Goal: Check status: Check status

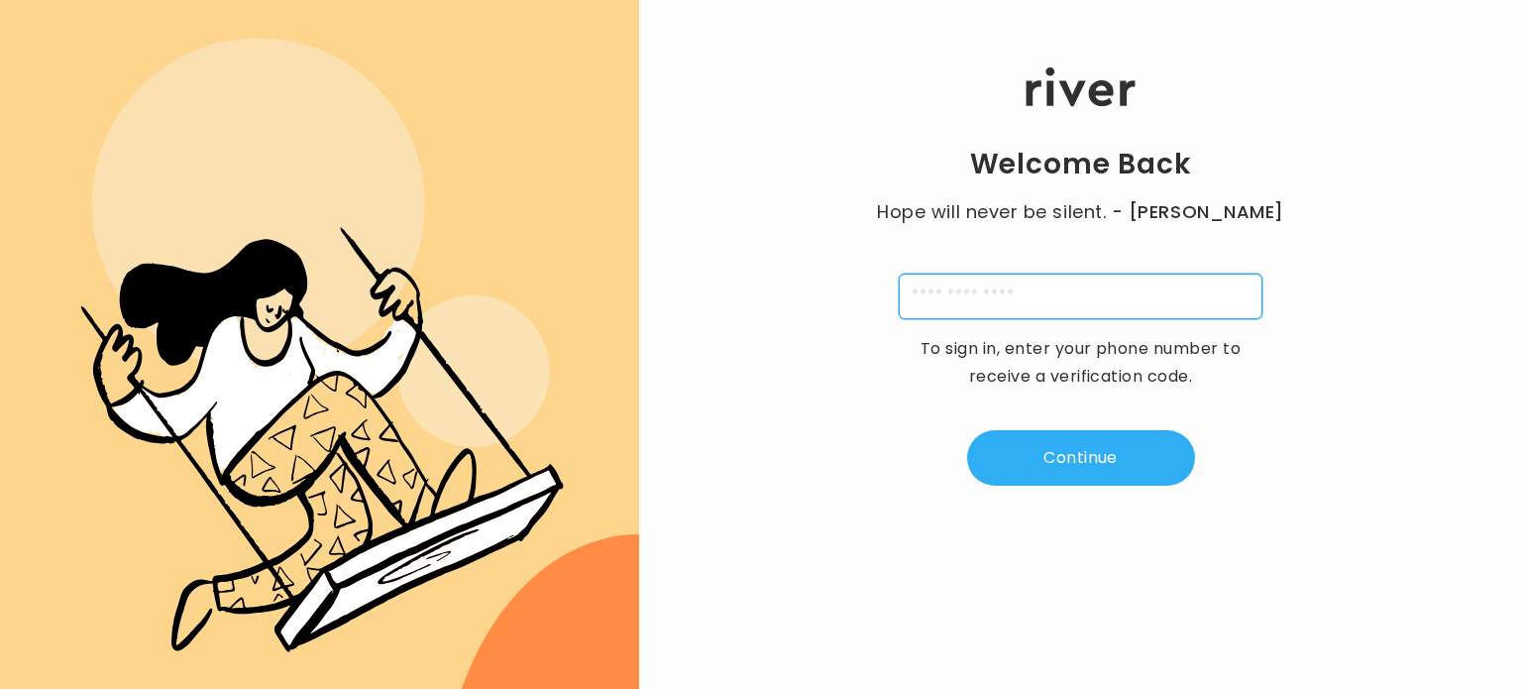
click at [957, 312] on input "tel" at bounding box center [1081, 296] width 364 height 46
type input "**********"
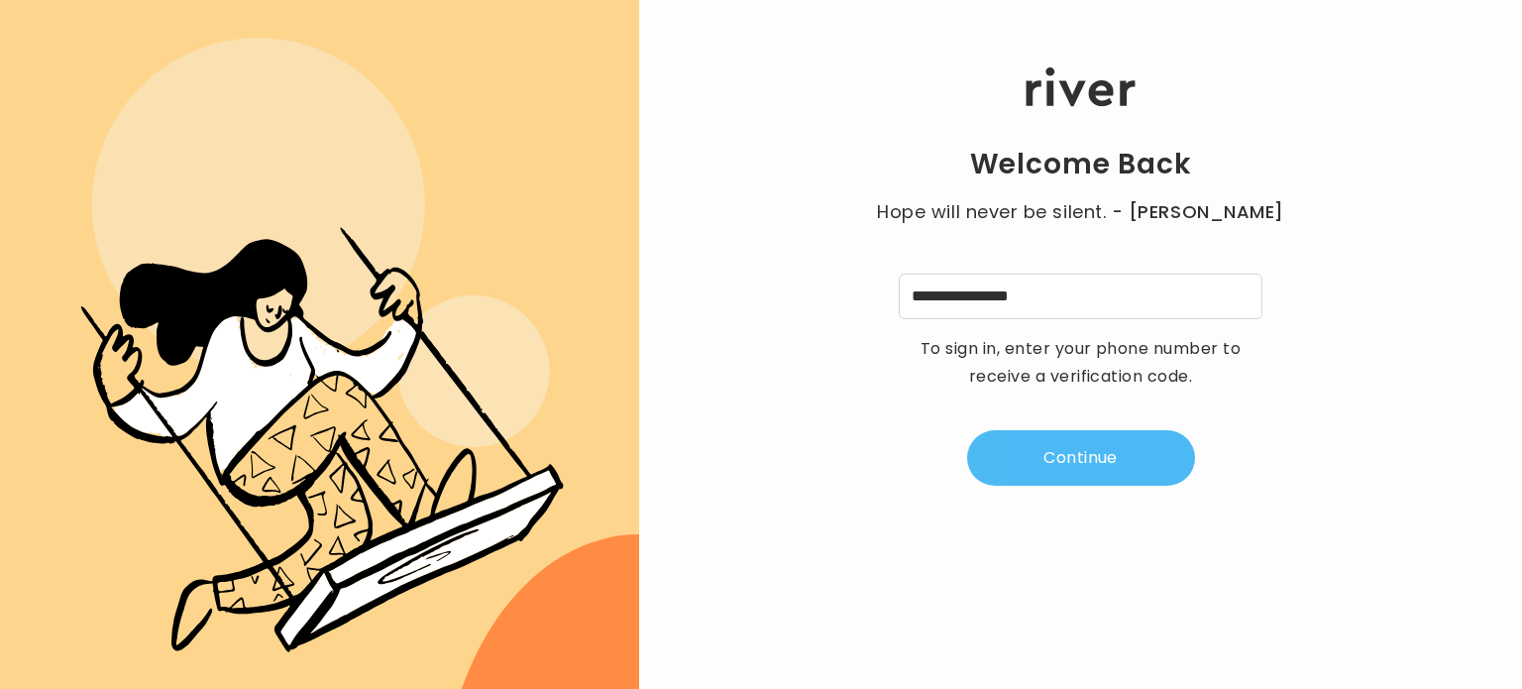
click at [1074, 459] on button "Continue" at bounding box center [1081, 457] width 228 height 55
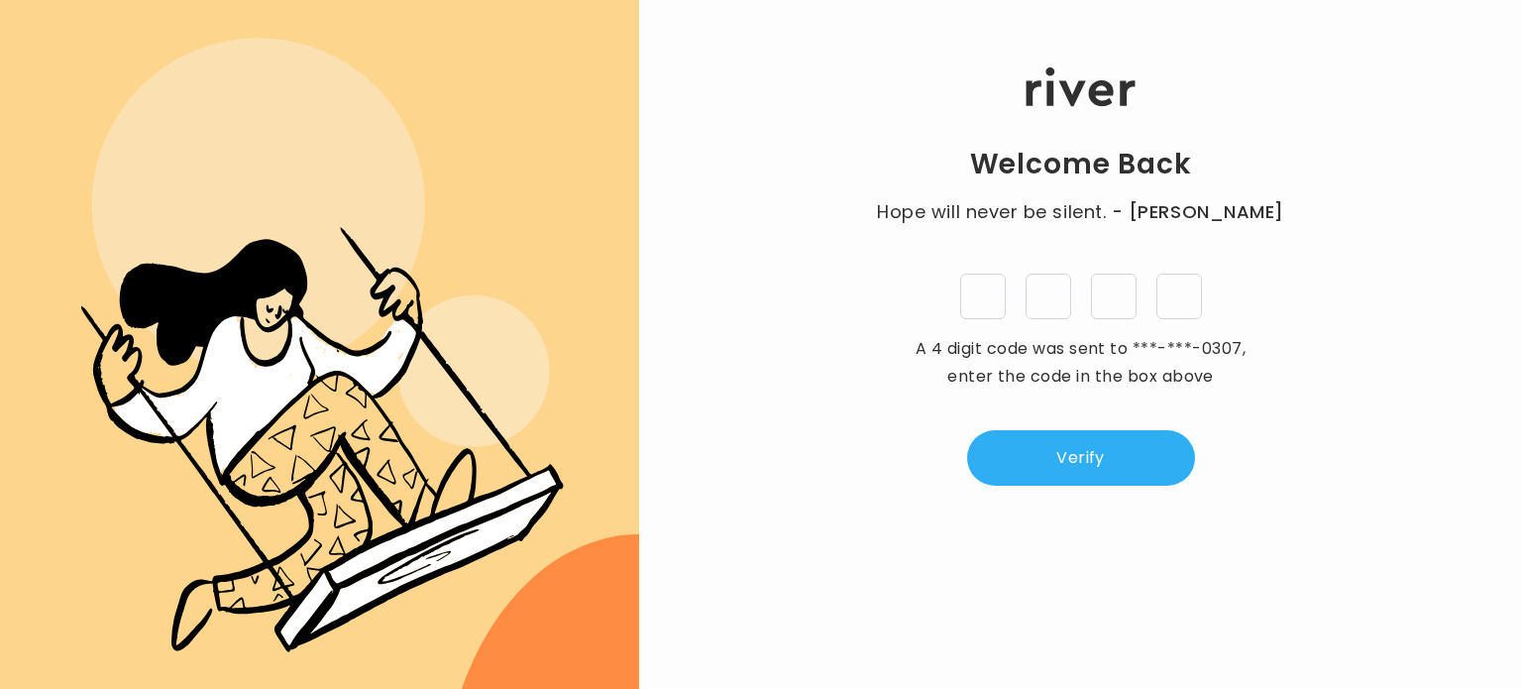
type input "*"
click at [1118, 486] on div "Welcome Back Hope will never be silent. - [PERSON_NAME] * * * * A 4 digit code …" at bounding box center [1080, 344] width 883 height 689
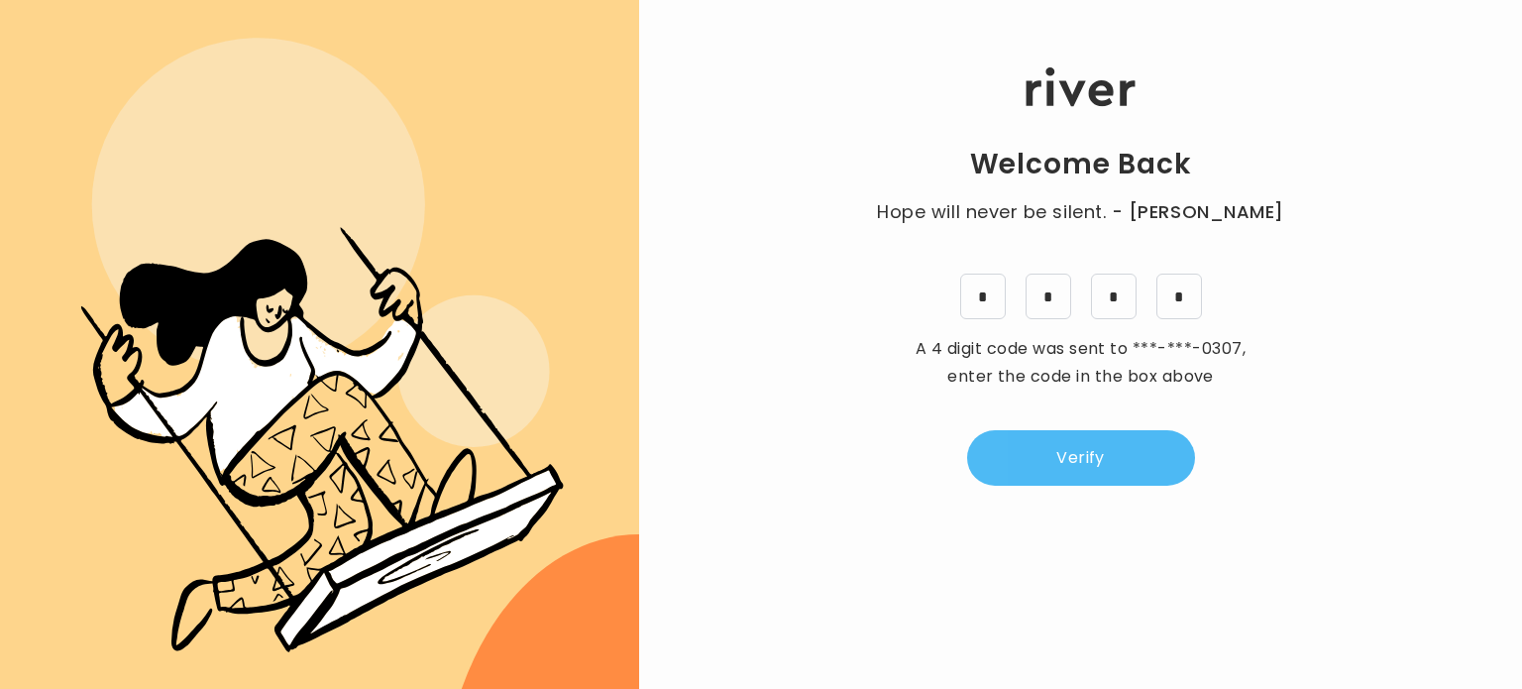
click at [1109, 466] on button "Verify" at bounding box center [1081, 457] width 228 height 55
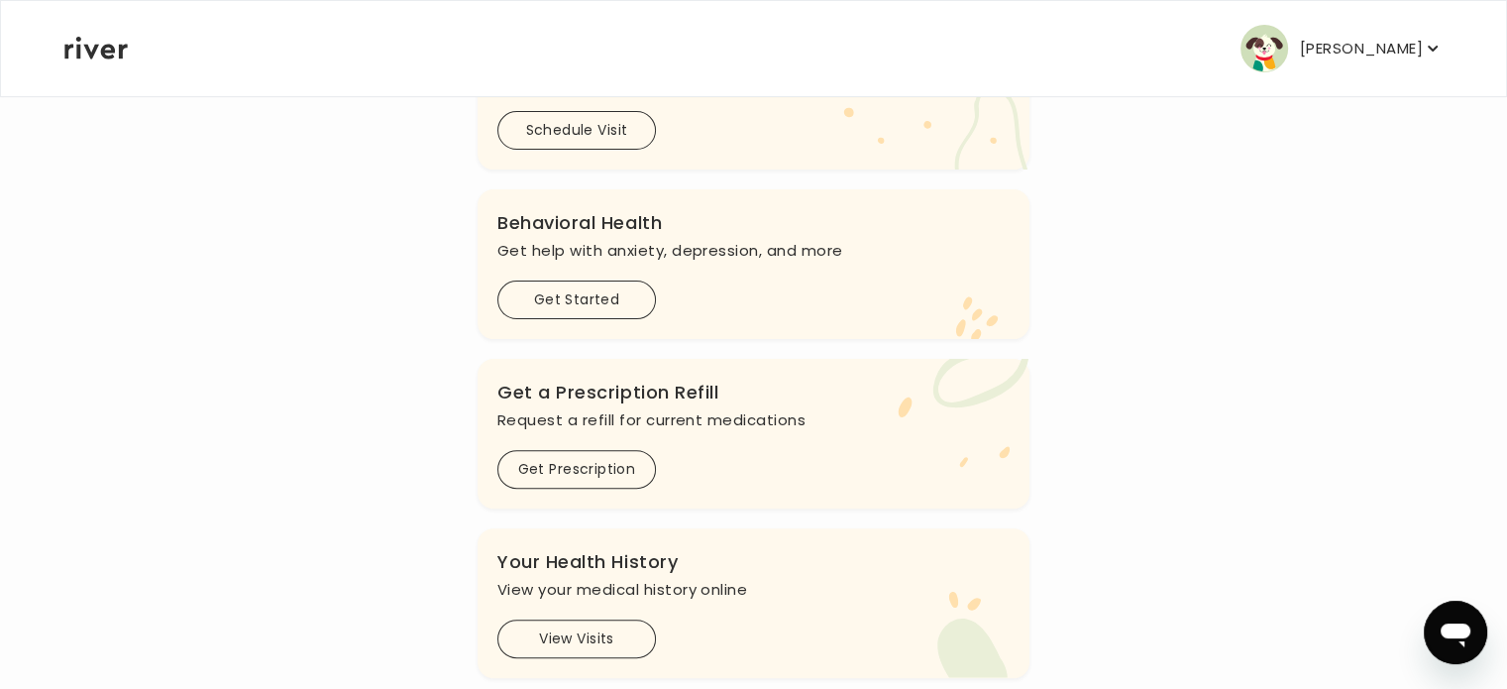
scroll to position [538, 0]
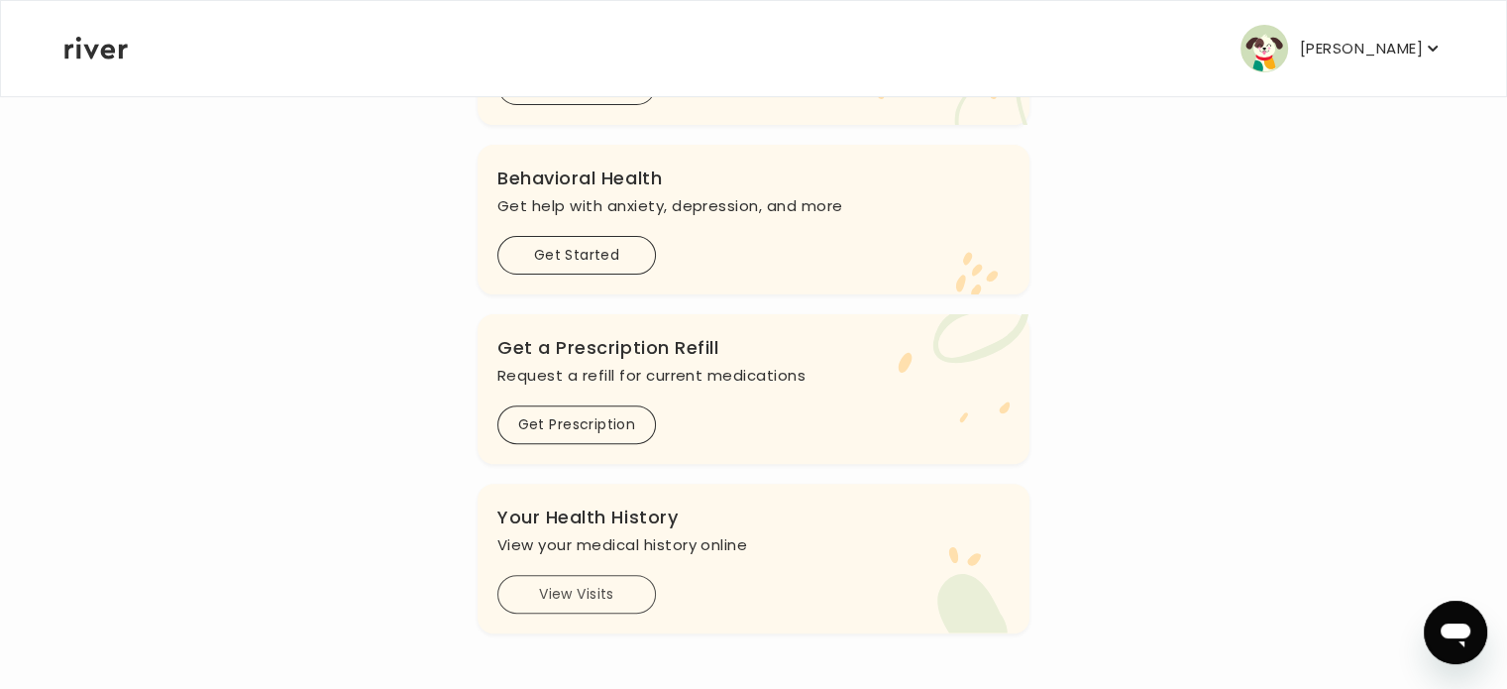
click at [551, 591] on button "View Visits" at bounding box center [576, 594] width 159 height 39
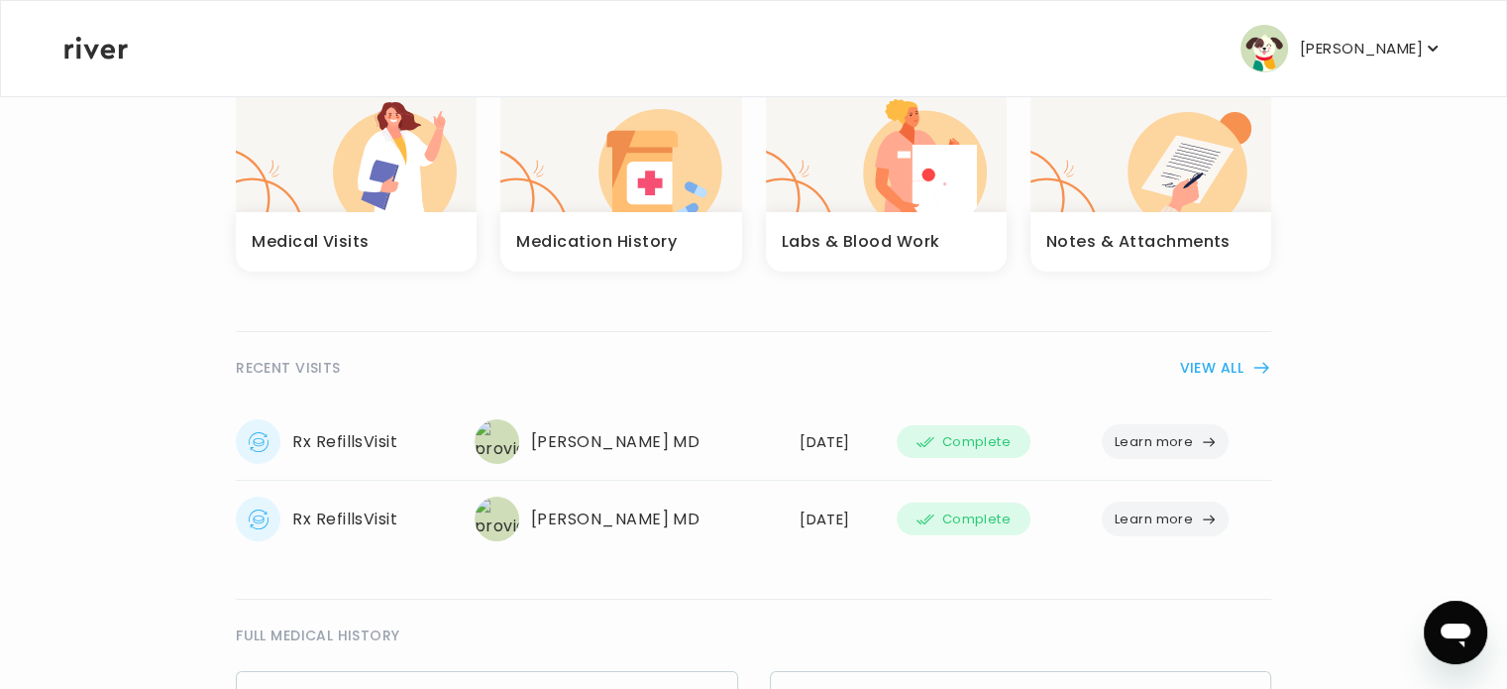
scroll to position [297, 0]
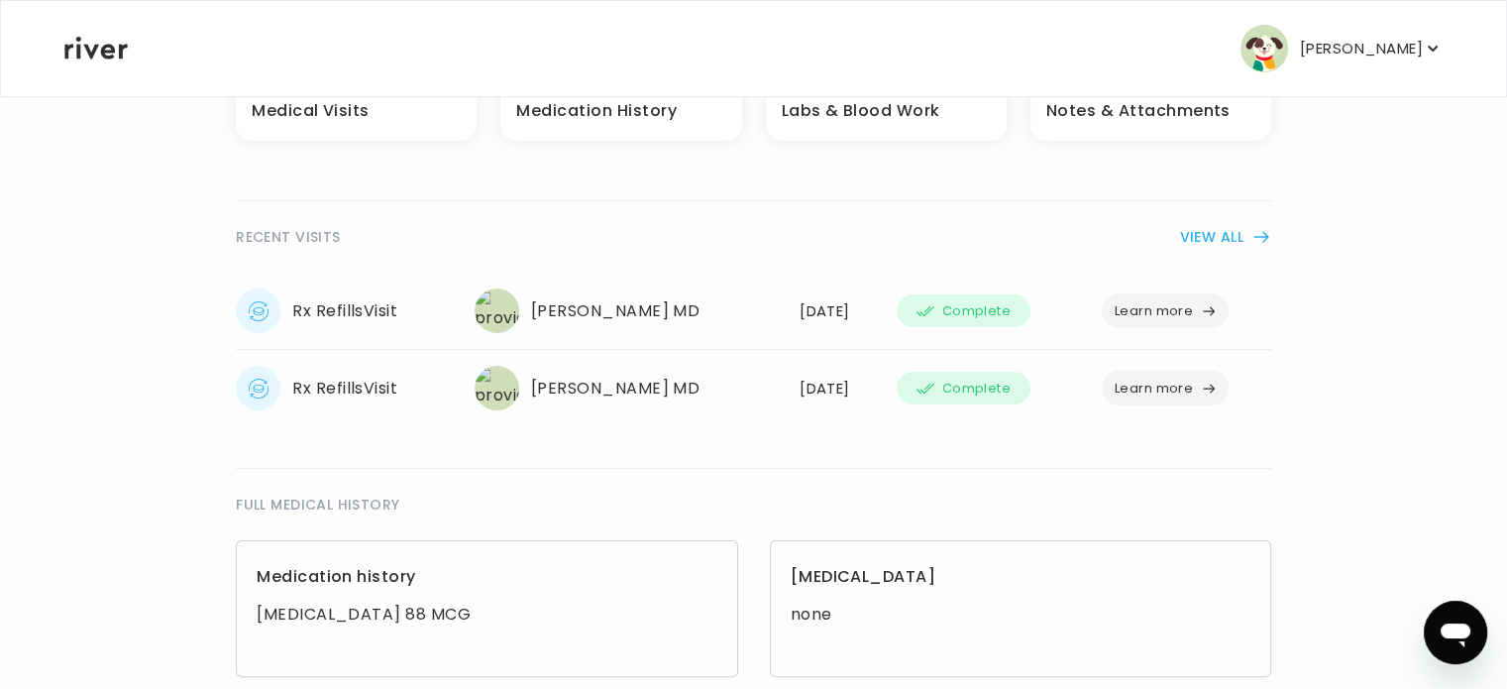
click at [1193, 236] on button "VIEW ALL" at bounding box center [1225, 237] width 91 height 24
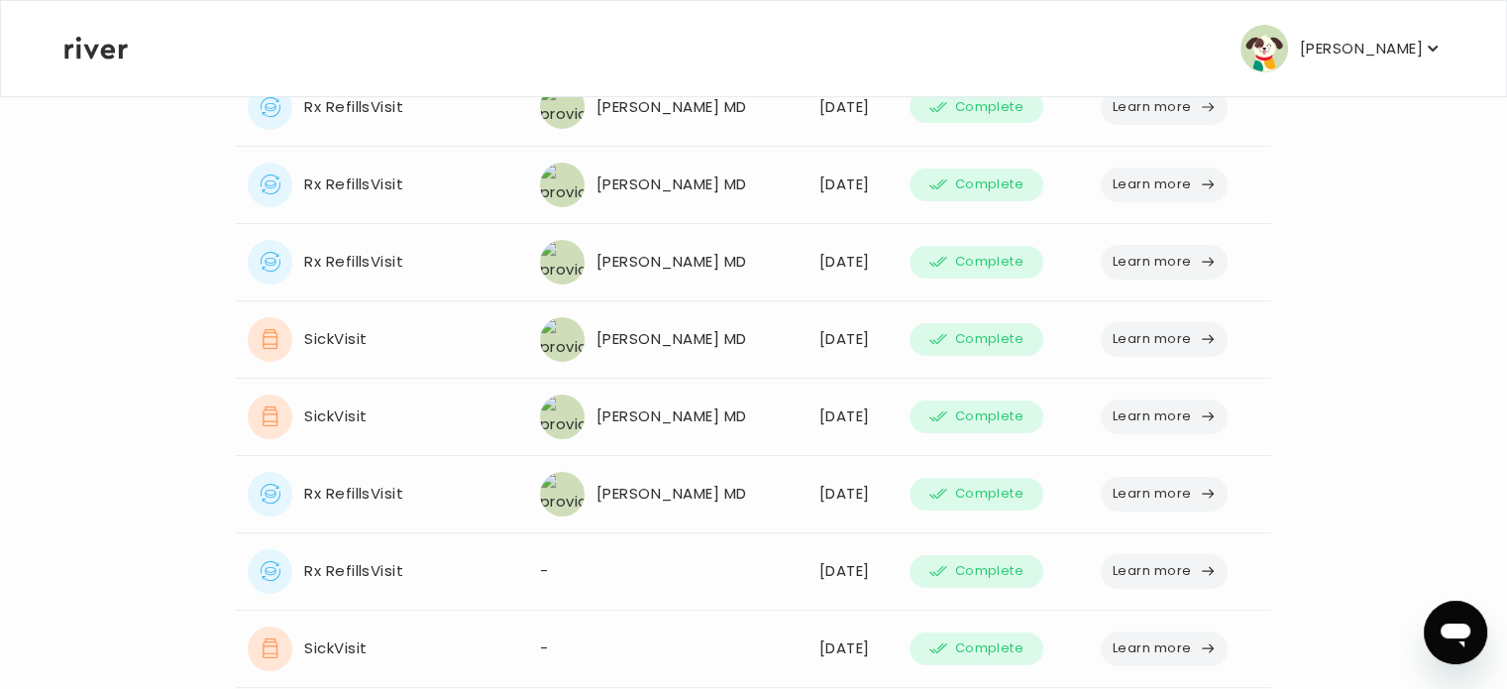
scroll to position [198, 0]
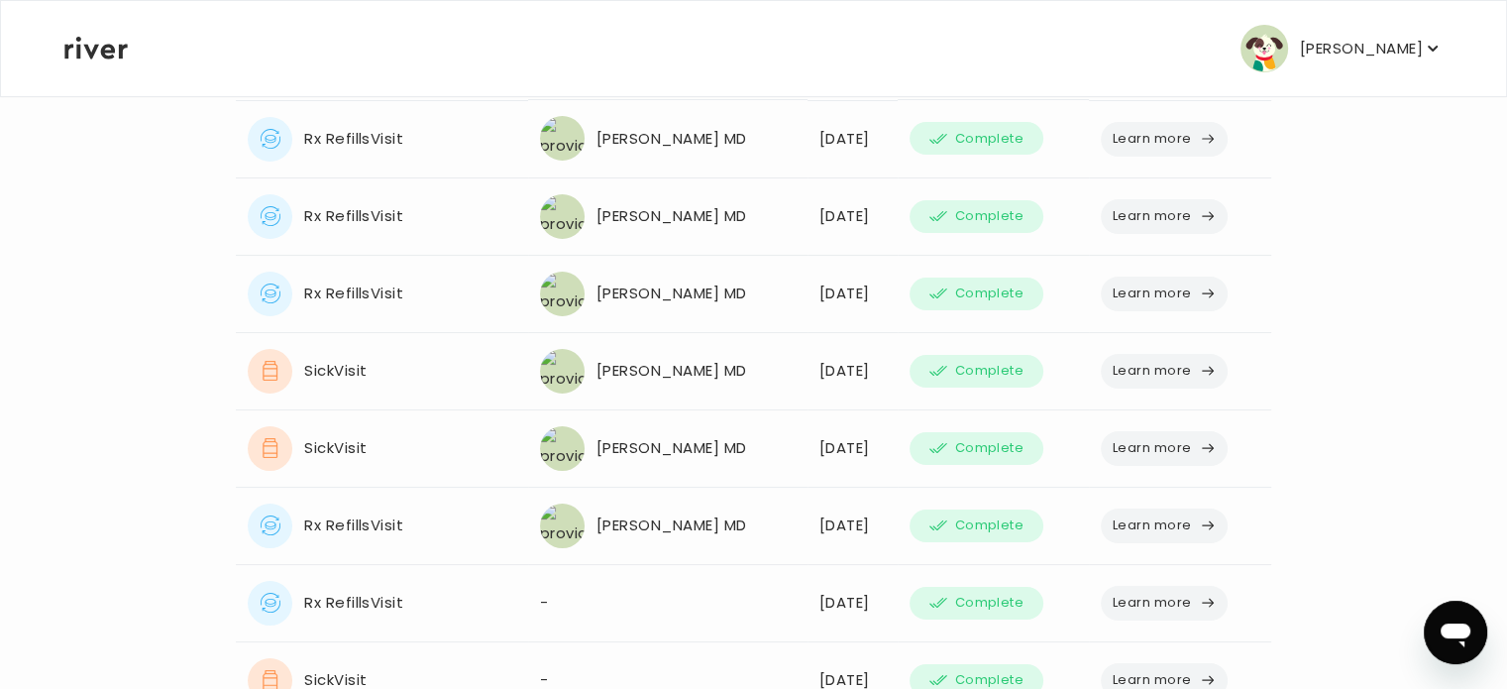
click at [1213, 143] on icon "button" at bounding box center [1207, 139] width 11 height 8
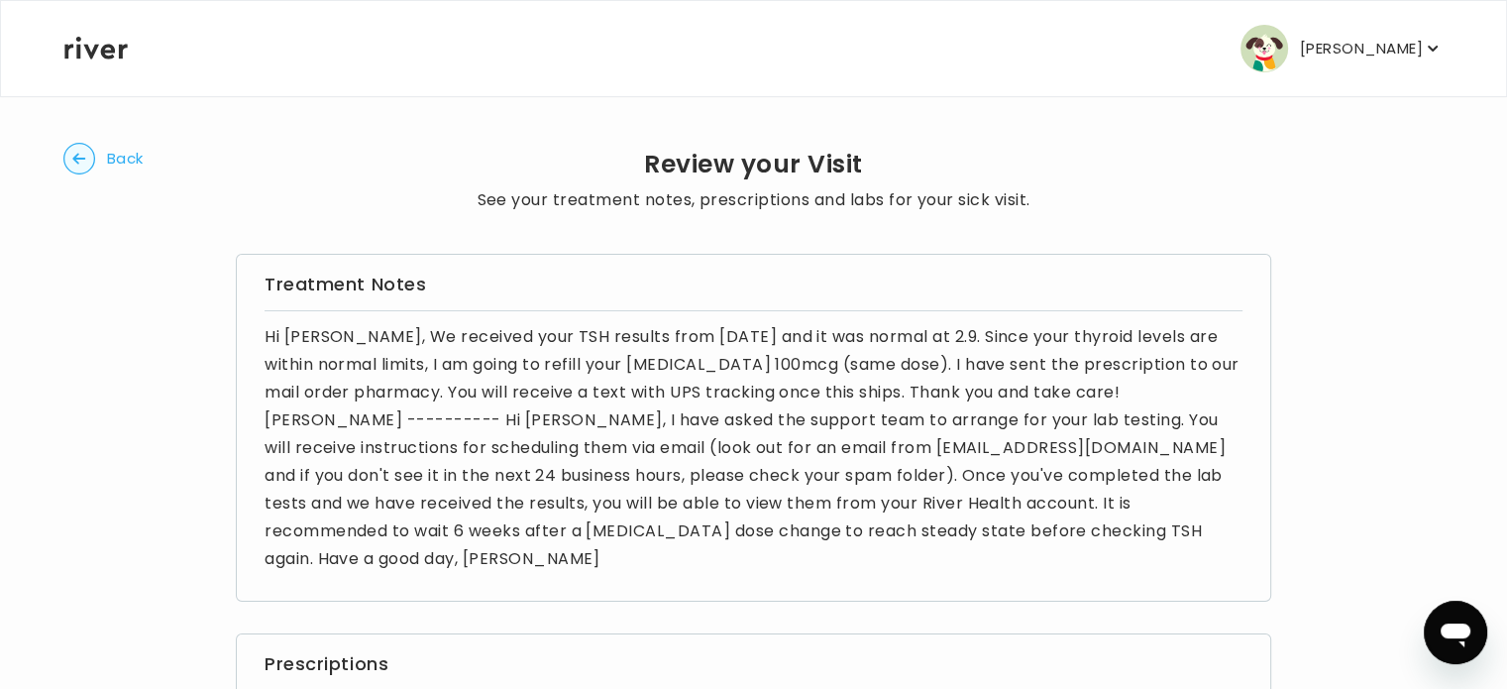
click at [80, 160] on circle "button" at bounding box center [79, 159] width 31 height 31
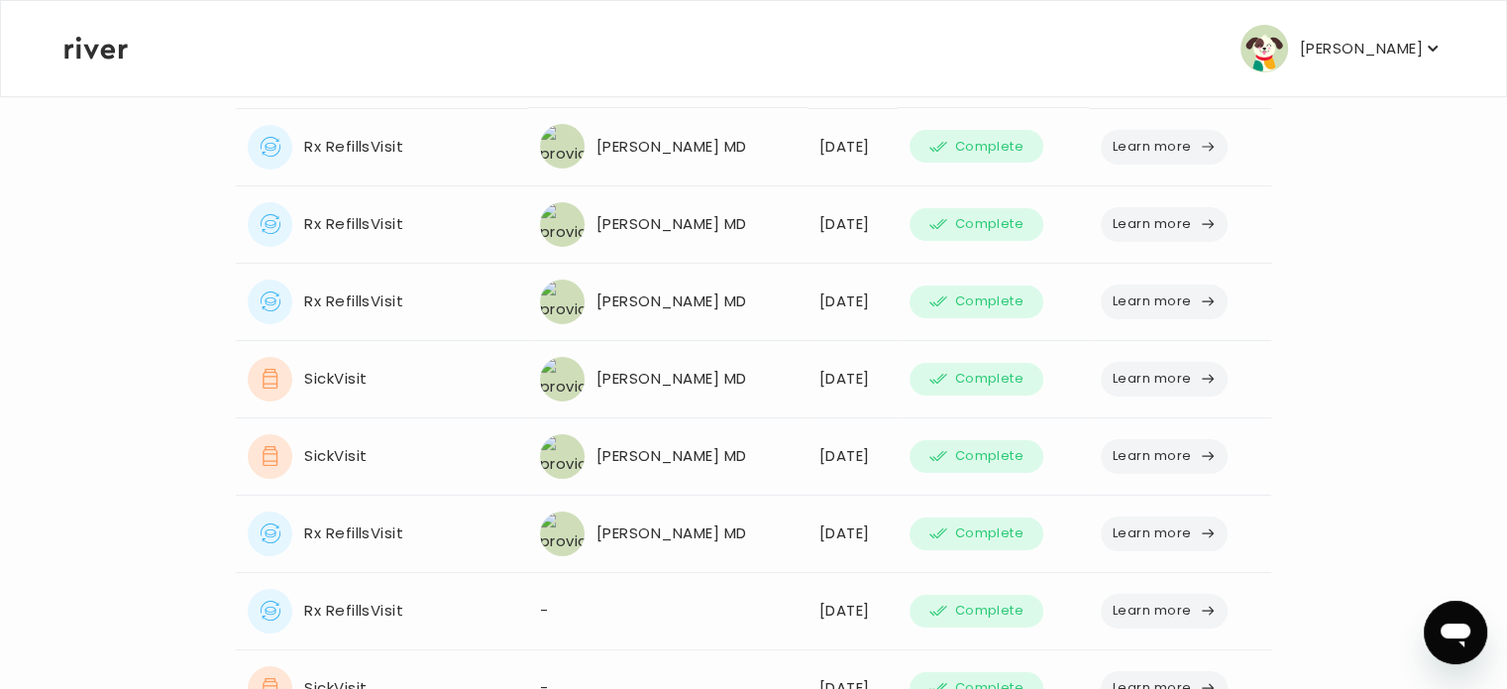
scroll to position [198, 0]
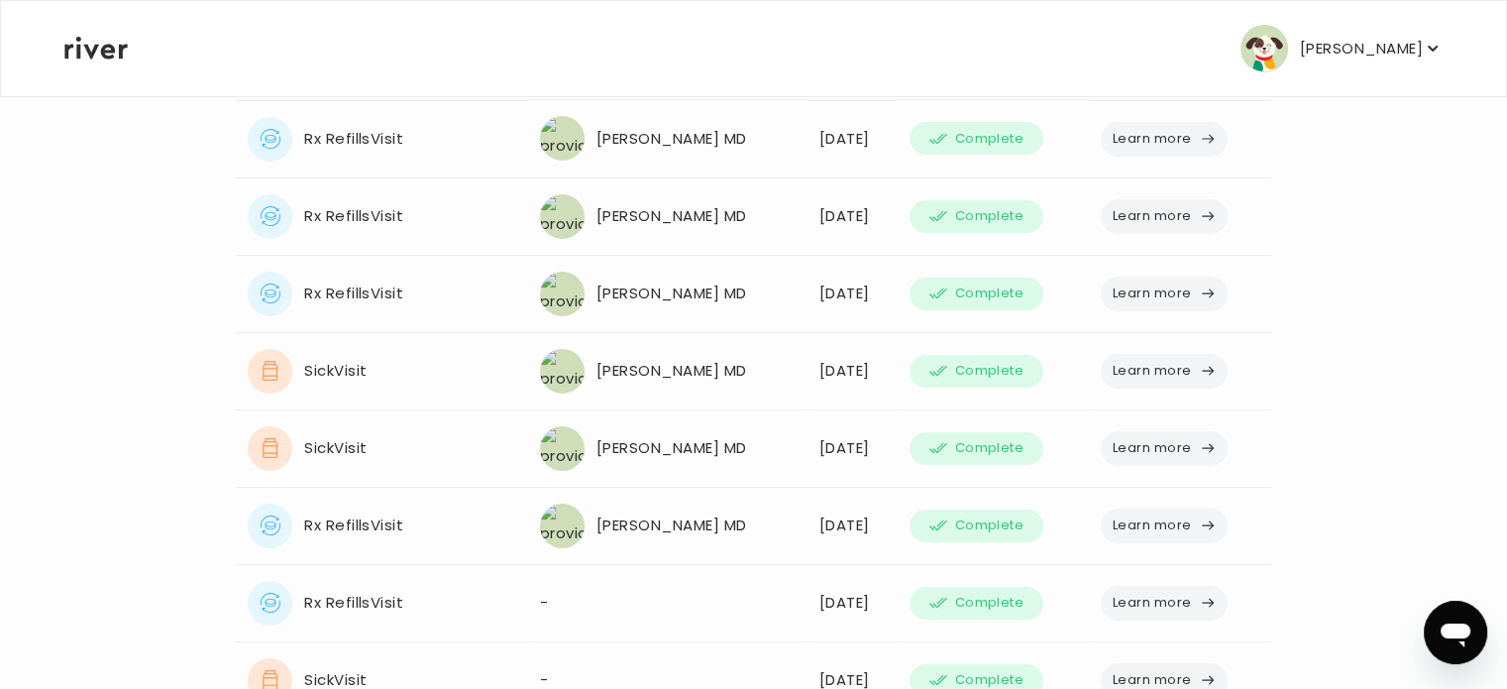
click at [1216, 147] on icon "button" at bounding box center [1208, 139] width 16 height 16
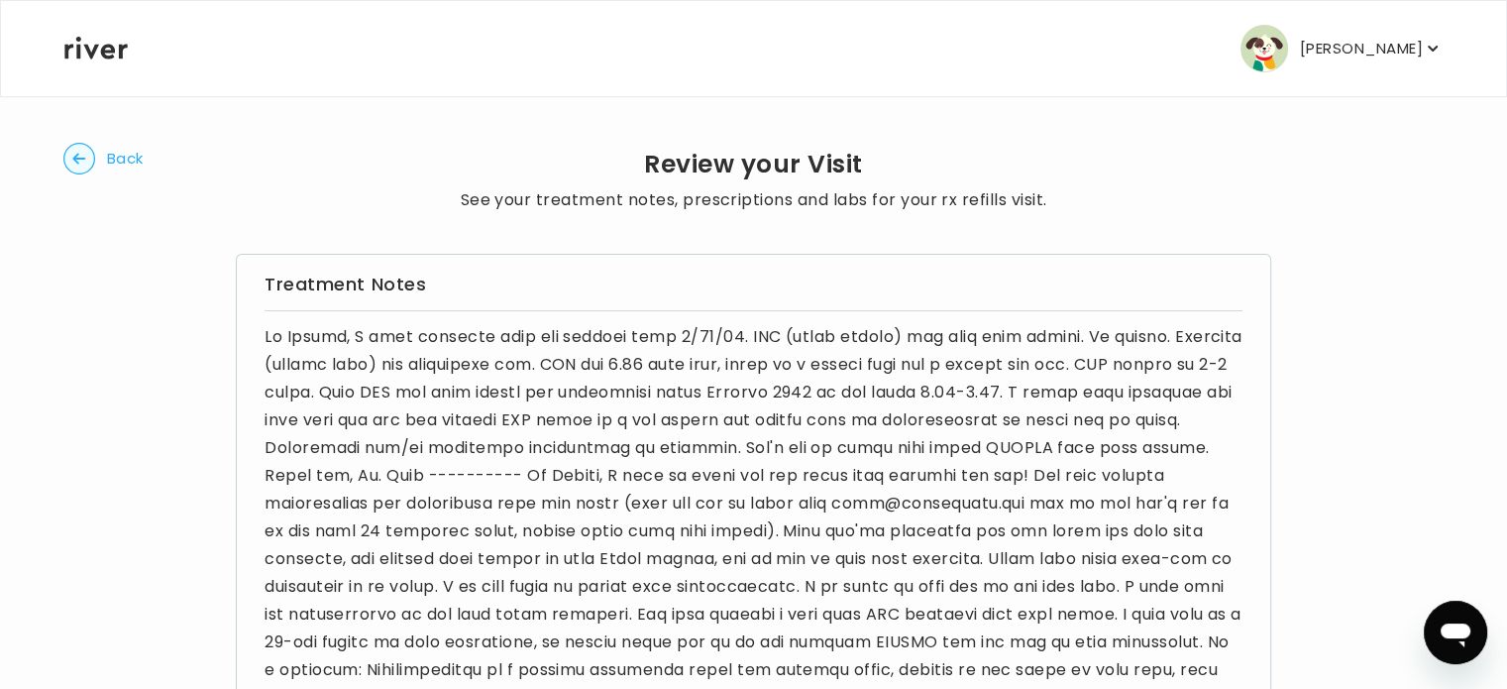
click at [77, 158] on circle "button" at bounding box center [79, 159] width 31 height 31
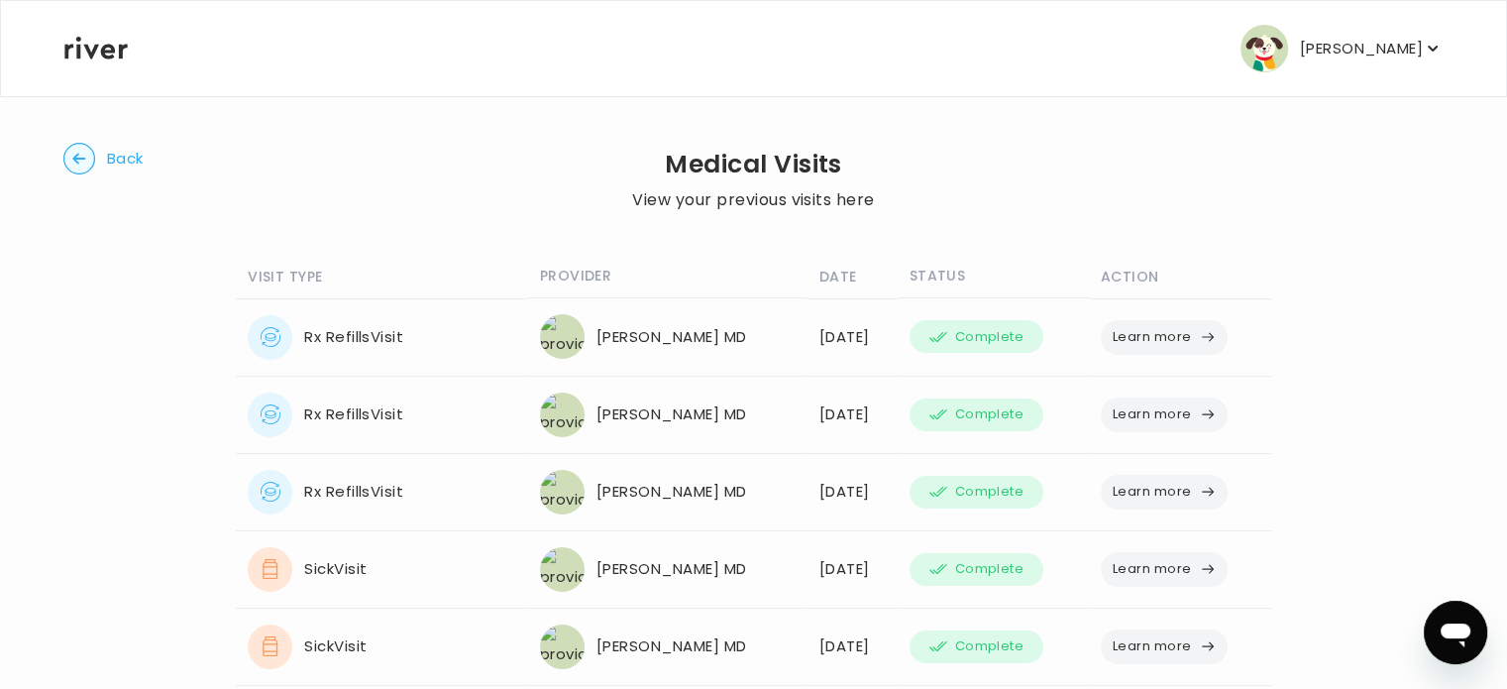
click at [1206, 410] on button "Learn more" at bounding box center [1164, 414] width 127 height 35
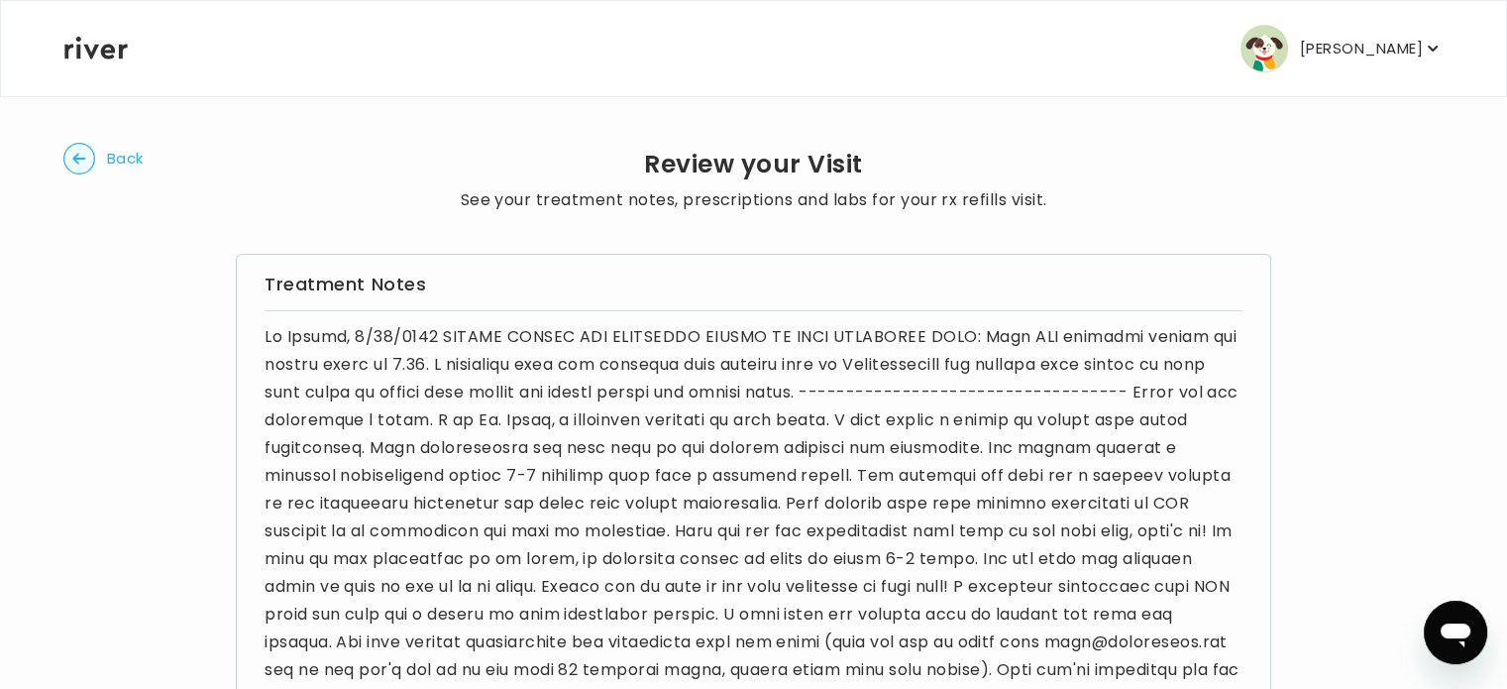
click at [75, 159] on icon "button" at bounding box center [78, 158] width 13 height 11
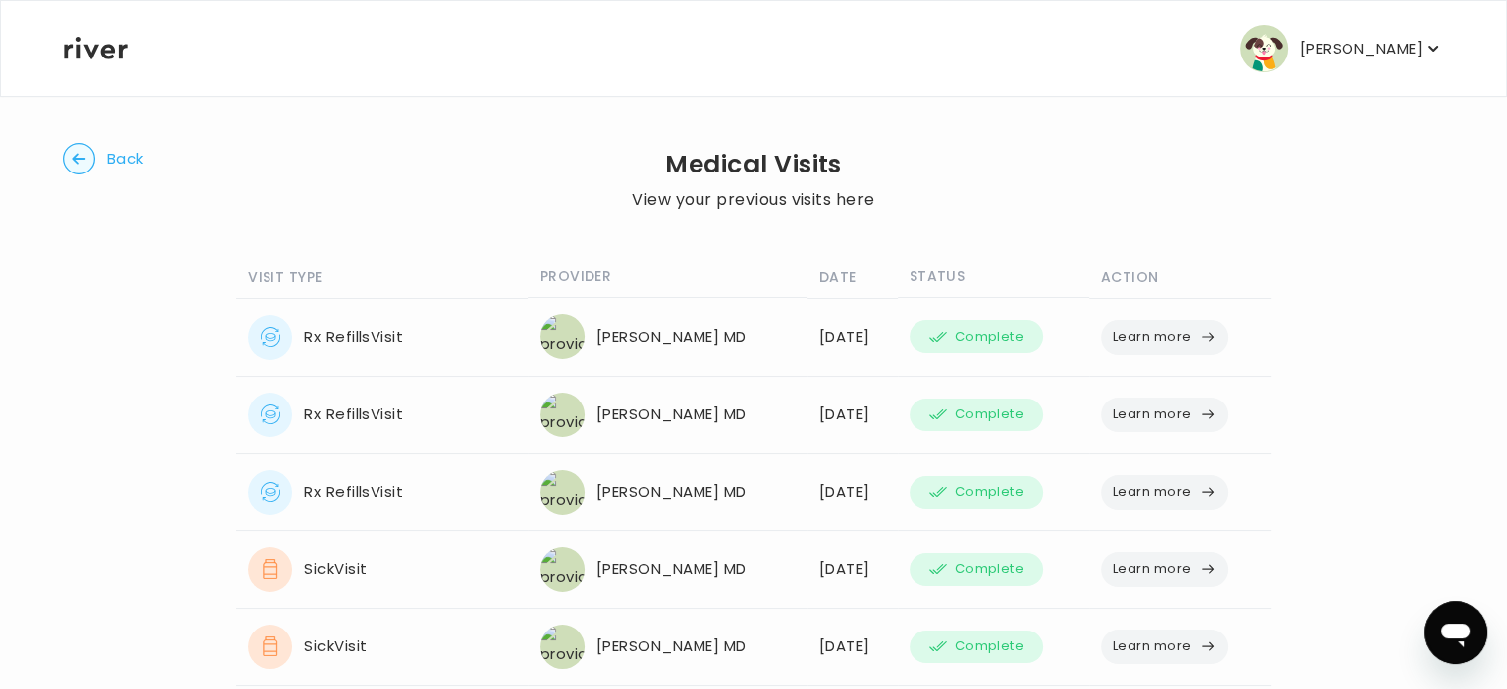
click at [1175, 482] on button "Learn more" at bounding box center [1164, 492] width 127 height 35
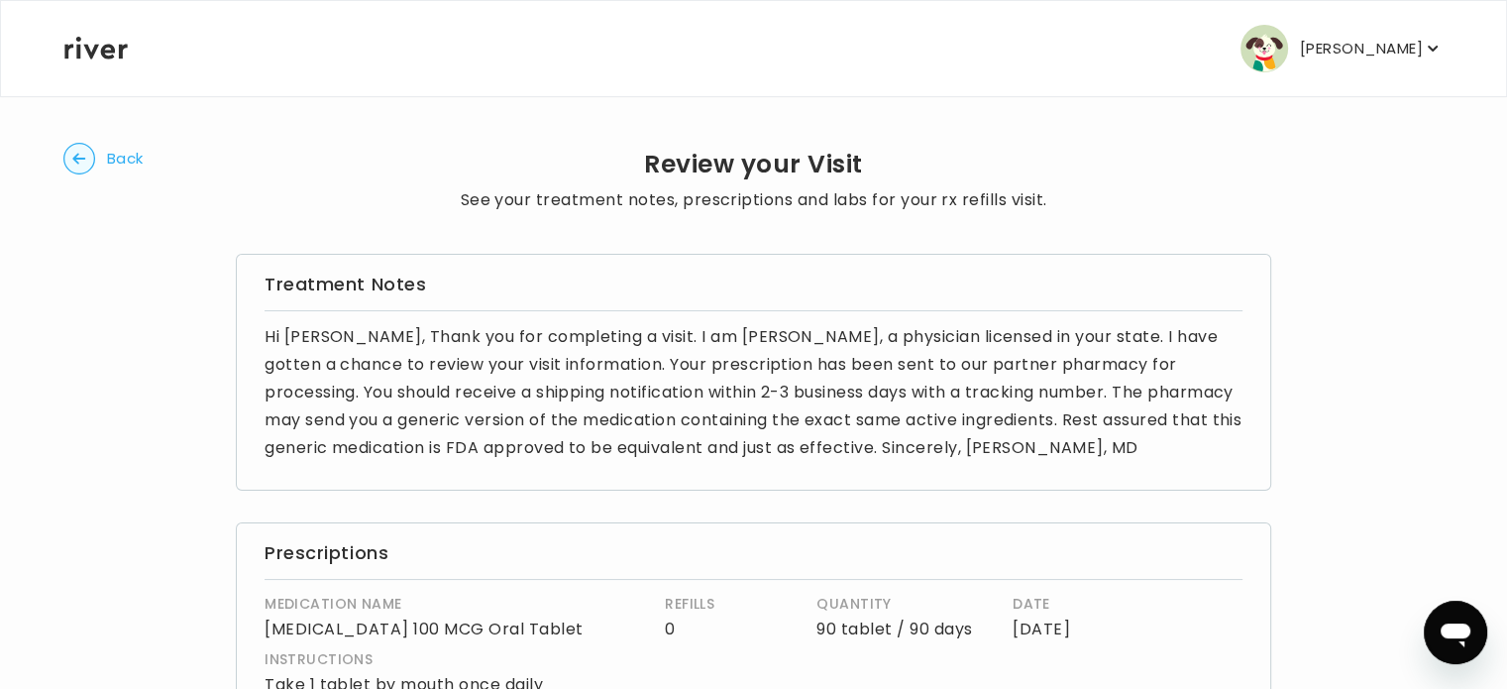
click at [90, 155] on circle "button" at bounding box center [79, 159] width 31 height 31
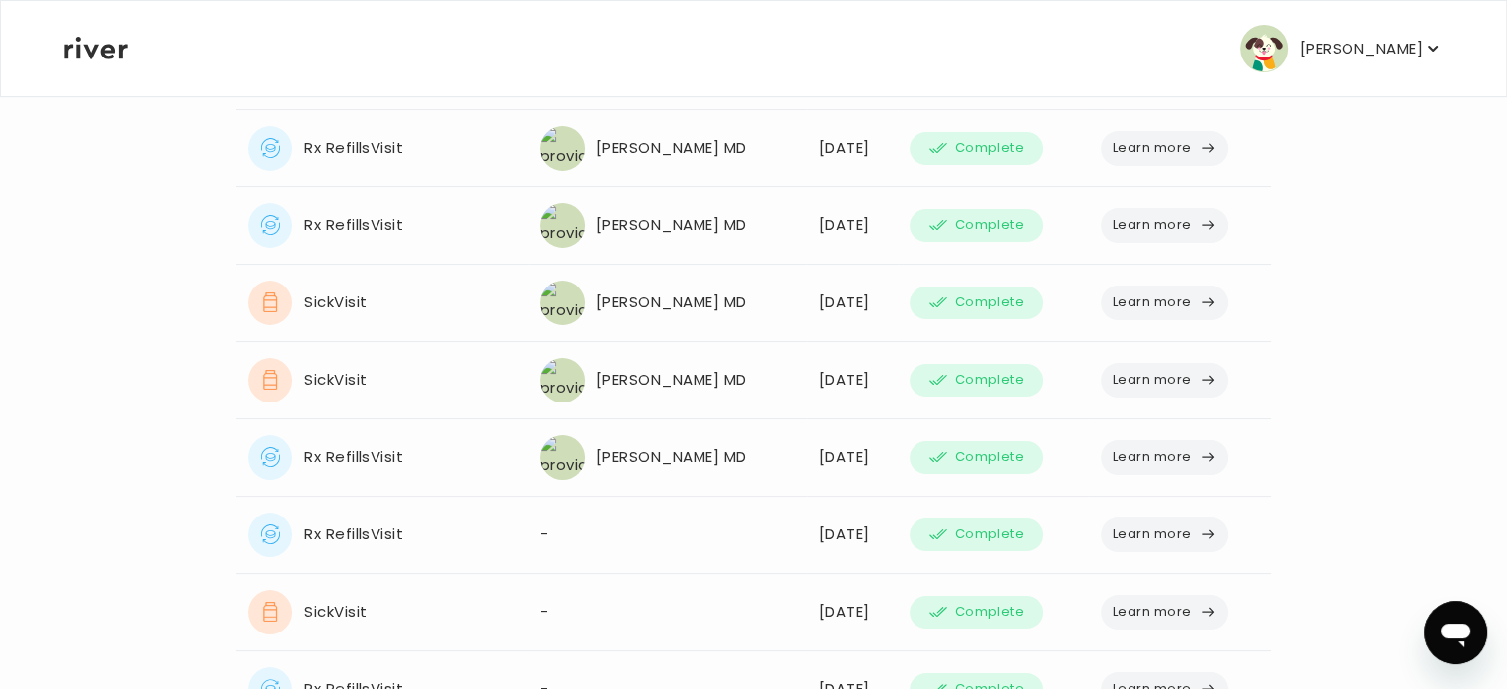
scroll to position [297, 0]
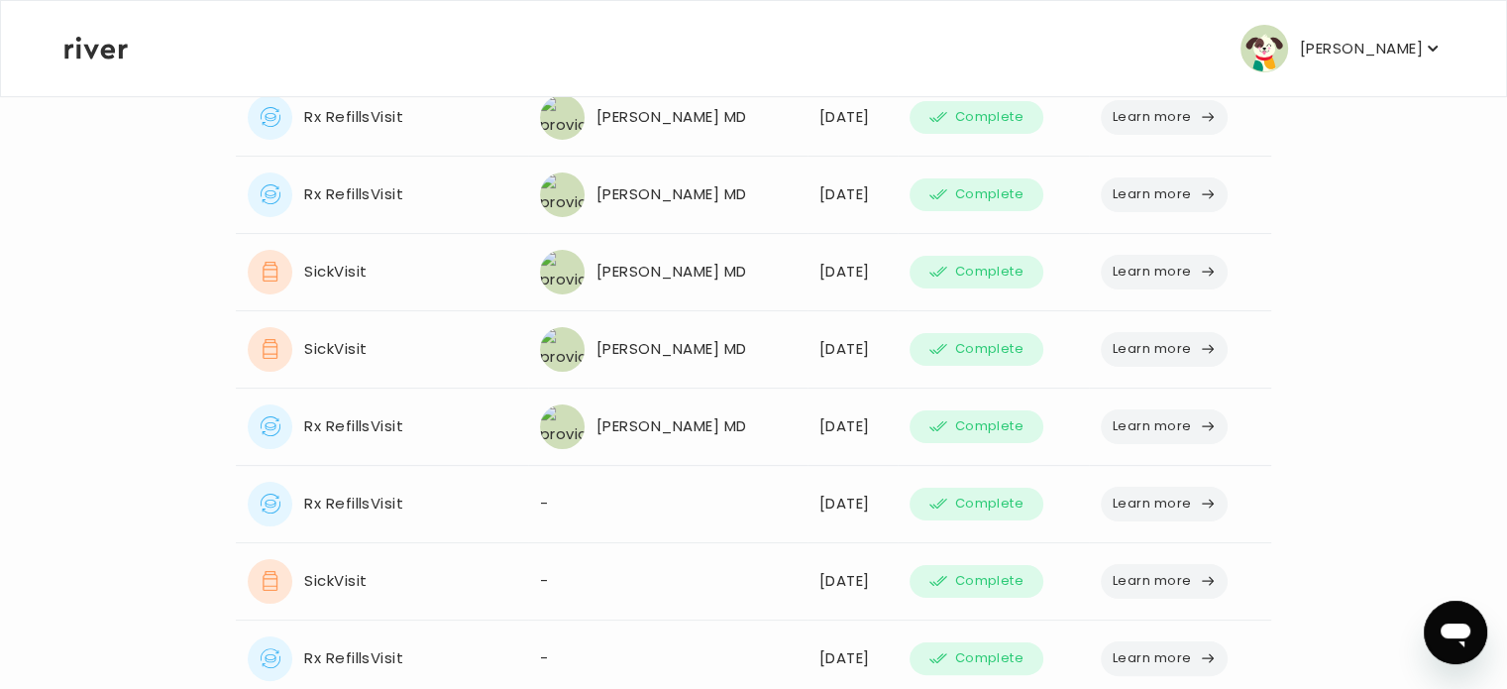
click at [1141, 503] on button "Learn more" at bounding box center [1164, 503] width 127 height 35
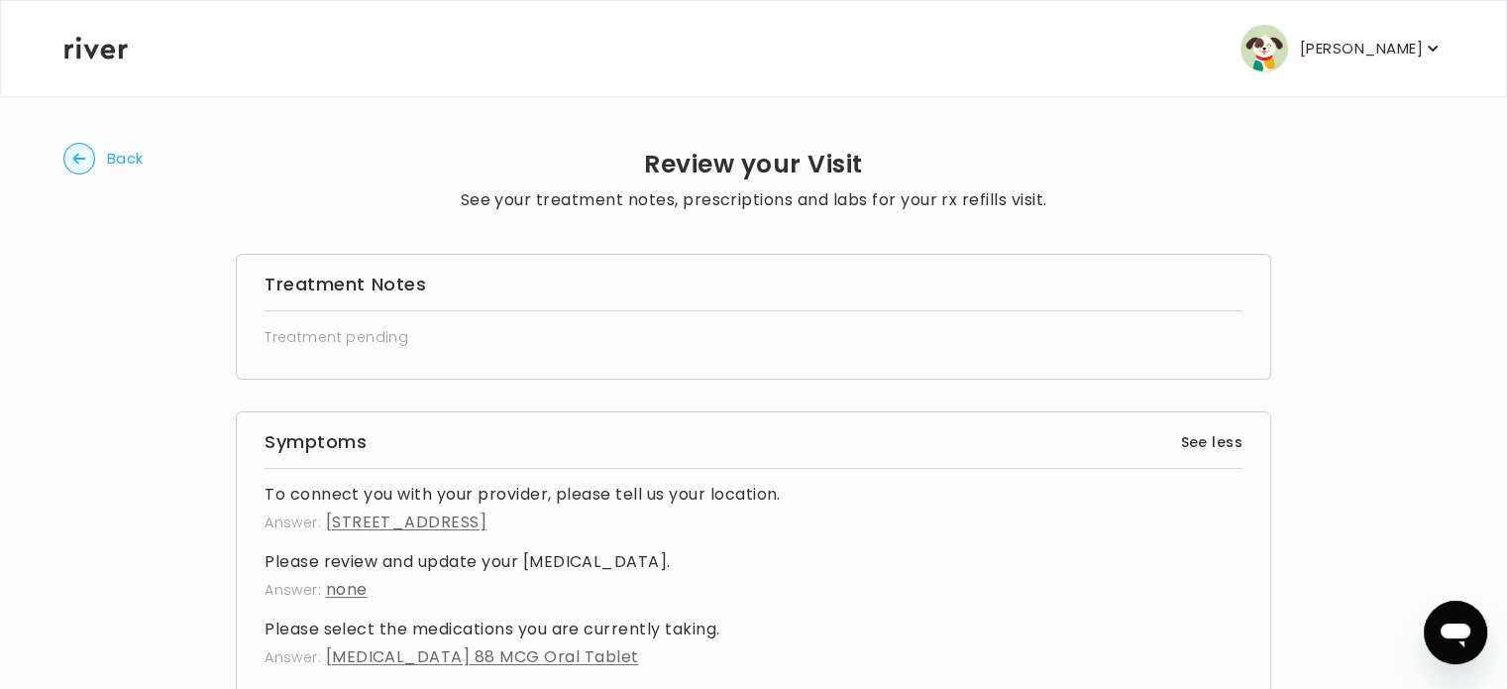
click at [77, 160] on circle "button" at bounding box center [79, 159] width 31 height 31
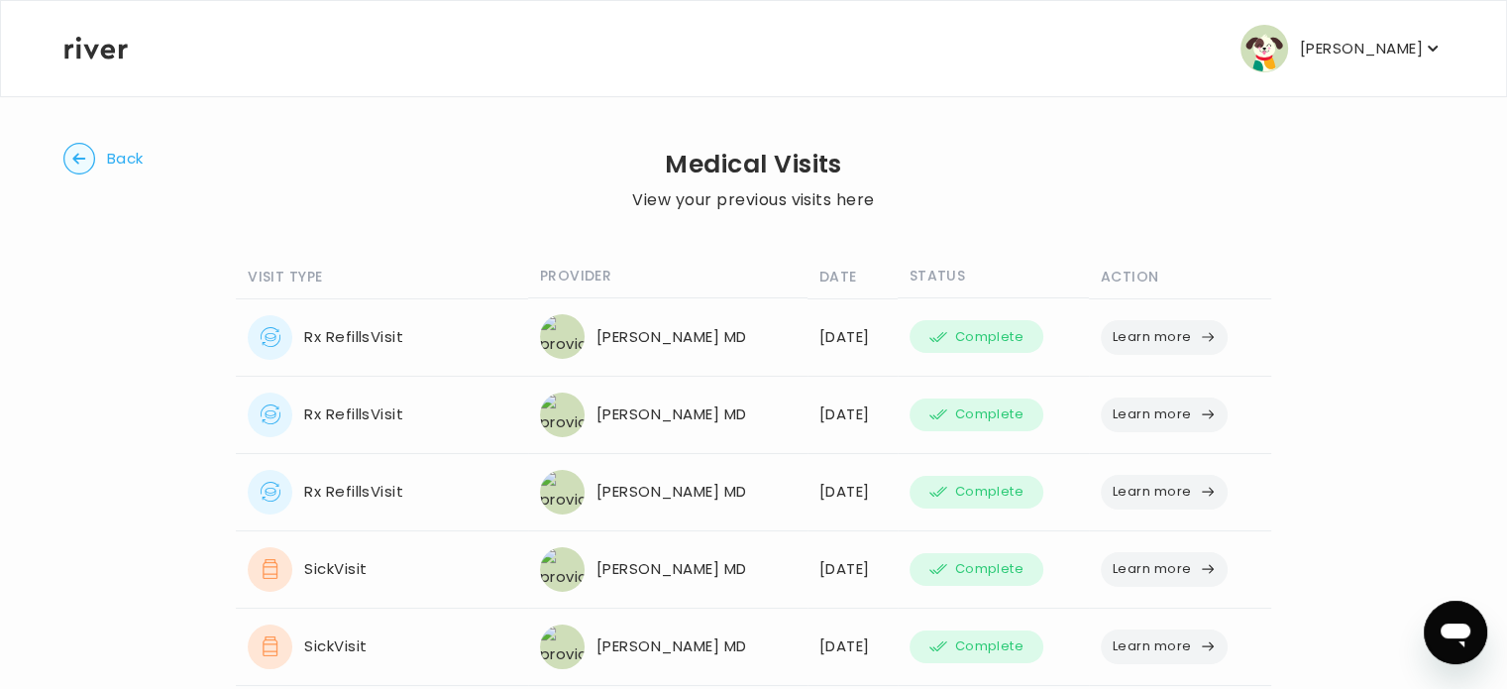
click at [277, 334] on icon at bounding box center [271, 337] width 20 height 20
click at [1197, 341] on button "Learn more" at bounding box center [1164, 337] width 127 height 35
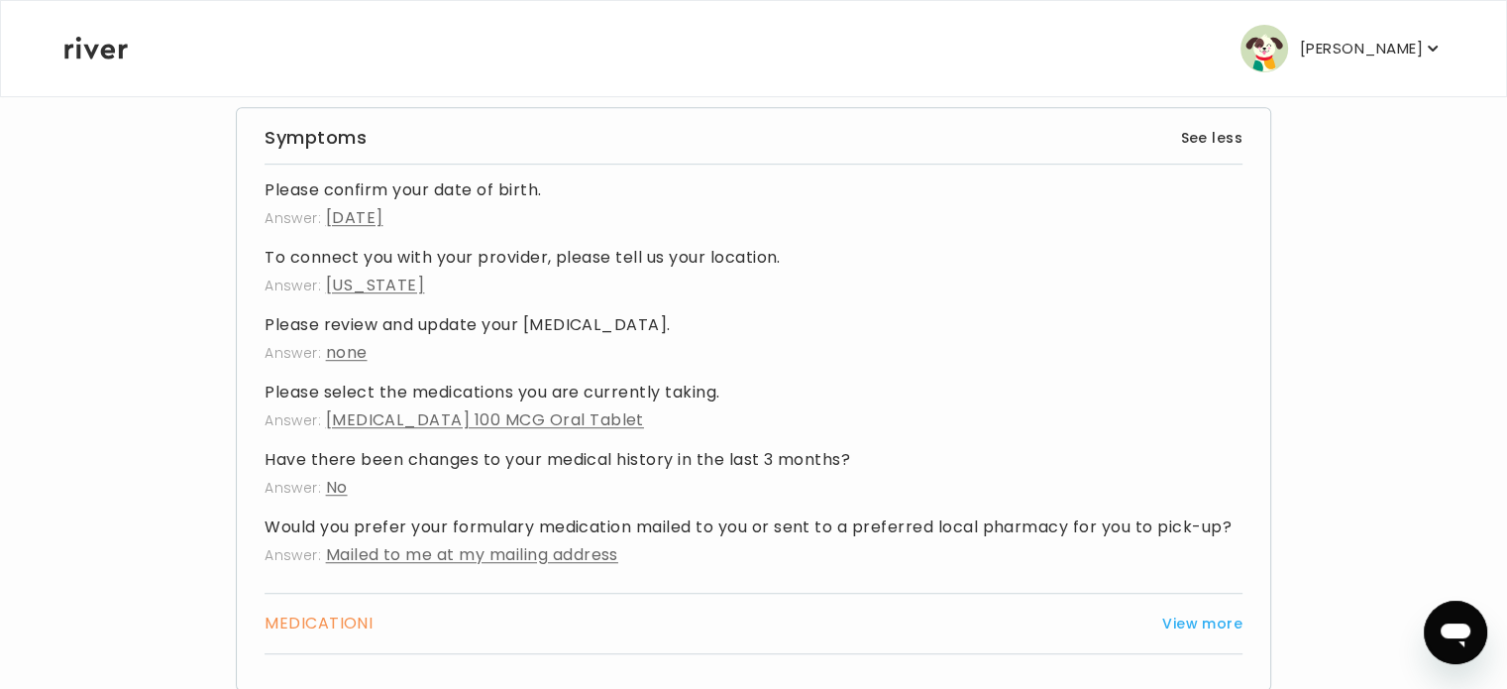
scroll to position [1281, 0]
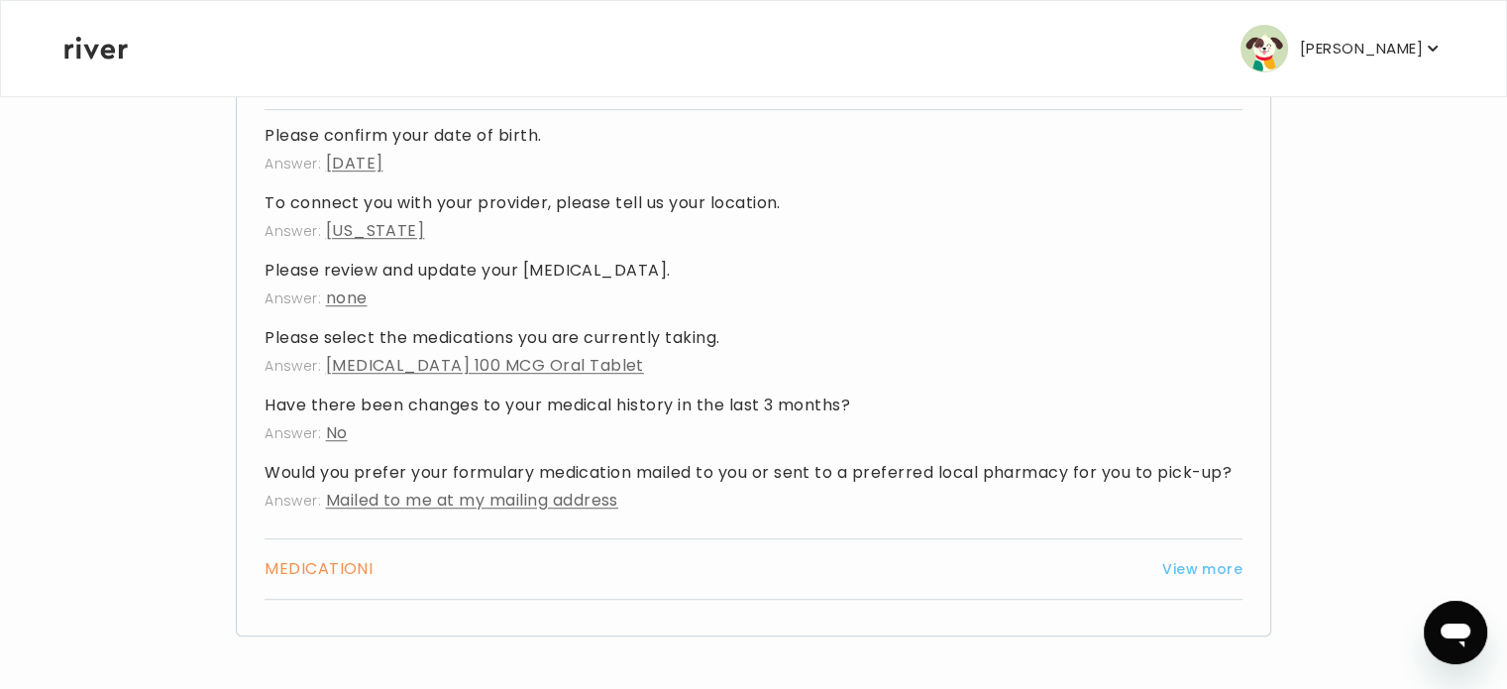
click at [1213, 570] on button "View more" at bounding box center [1202, 569] width 80 height 24
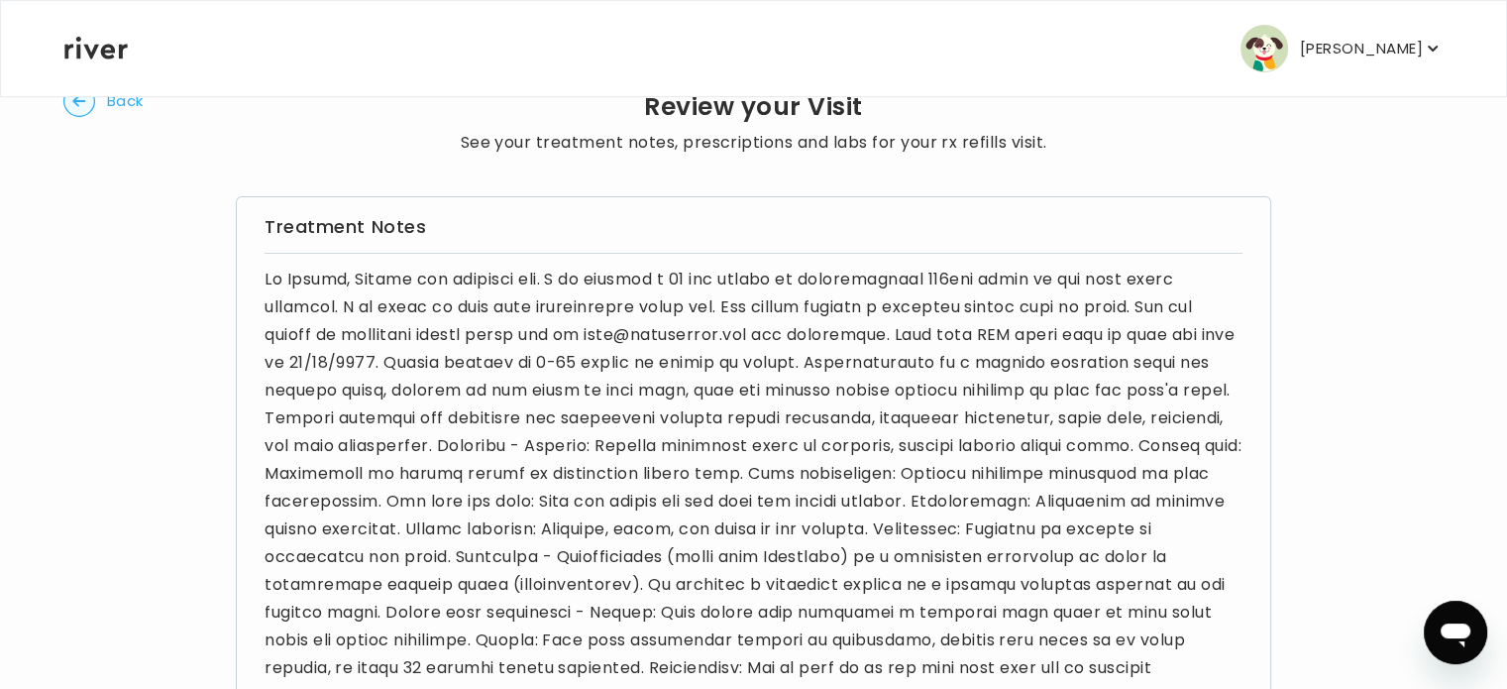
scroll to position [0, 0]
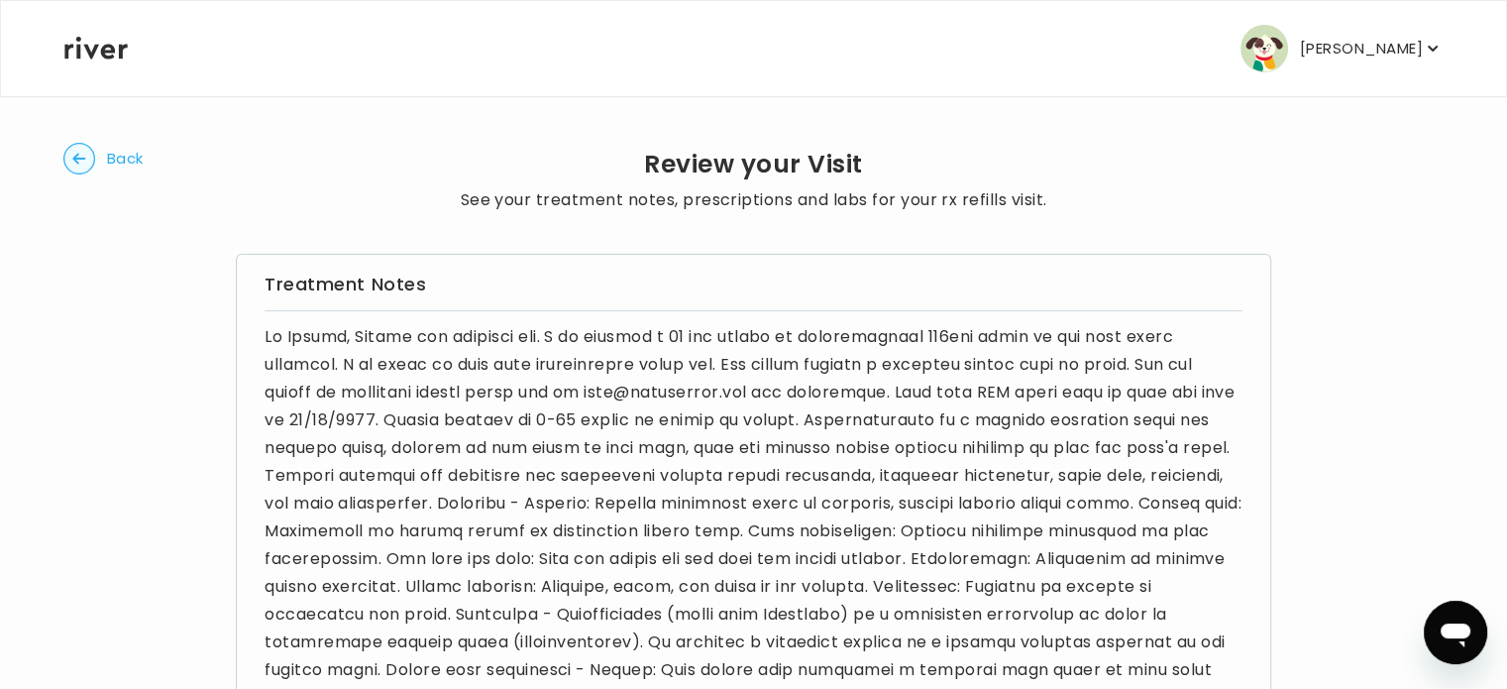
click at [76, 163] on circle "button" at bounding box center [79, 159] width 31 height 31
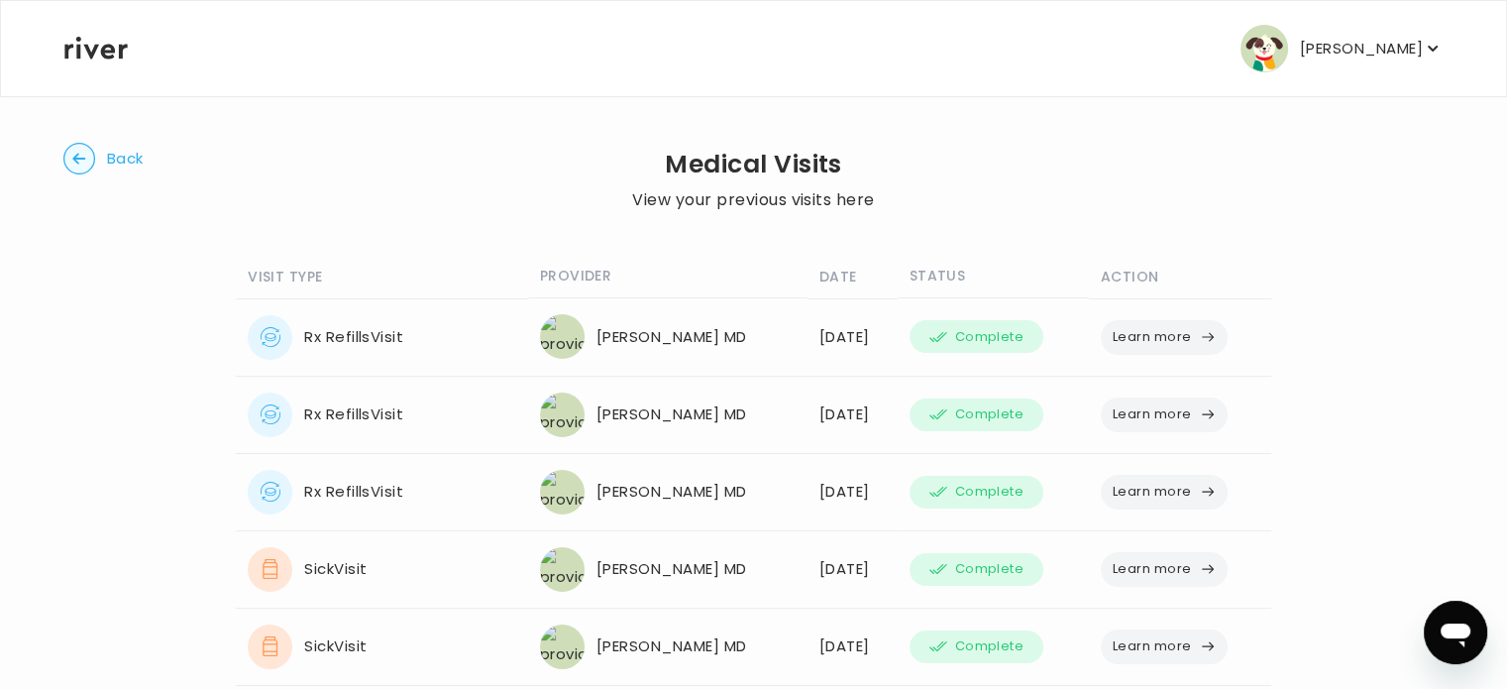
click at [585, 336] on img at bounding box center [562, 336] width 45 height 45
click at [585, 340] on img at bounding box center [562, 336] width 45 height 45
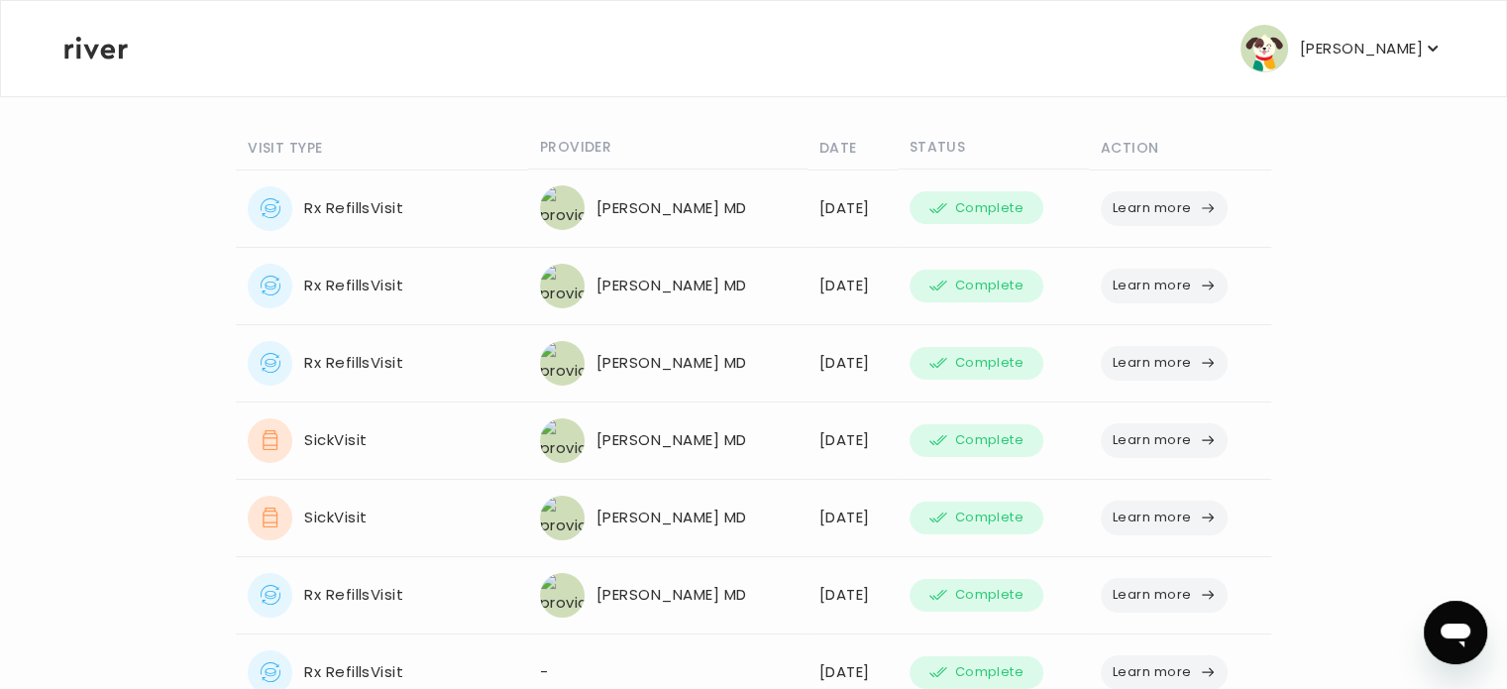
scroll to position [198, 0]
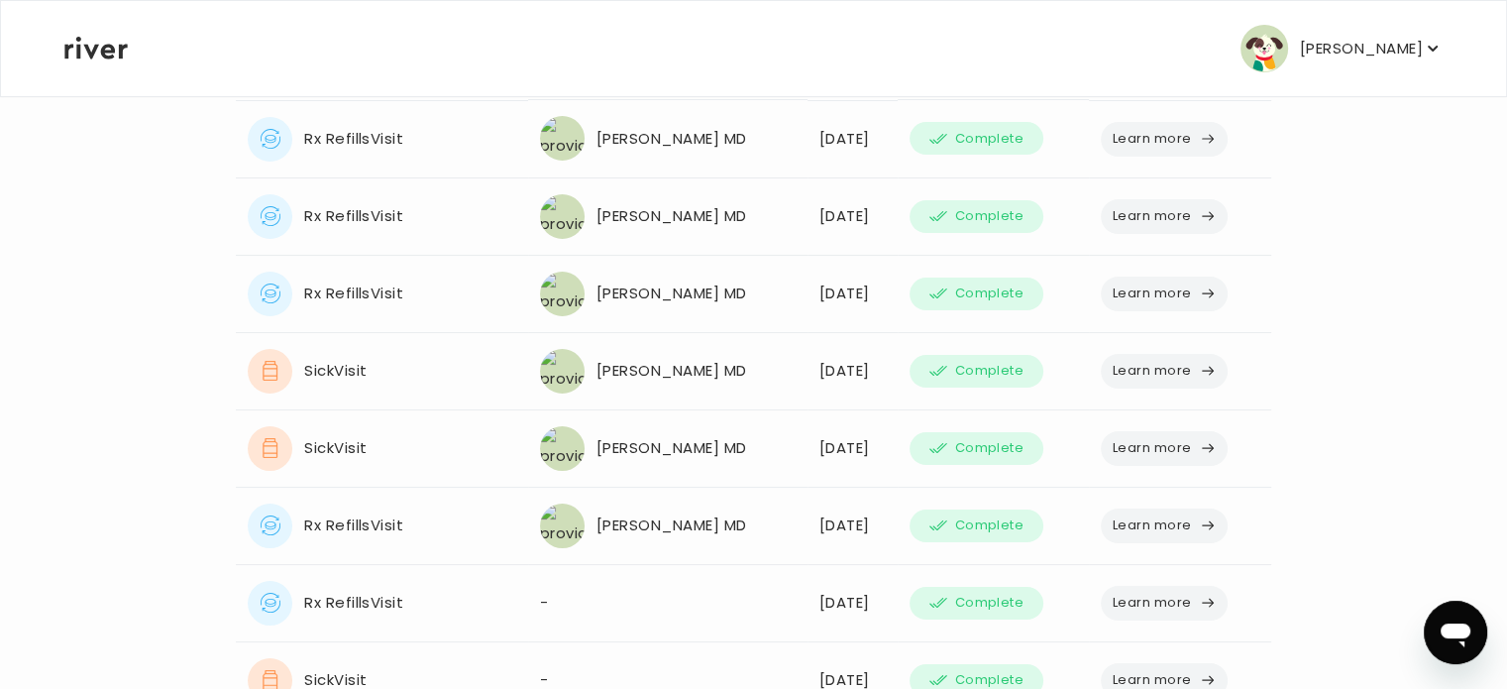
click at [1201, 372] on button "Learn more" at bounding box center [1164, 371] width 127 height 35
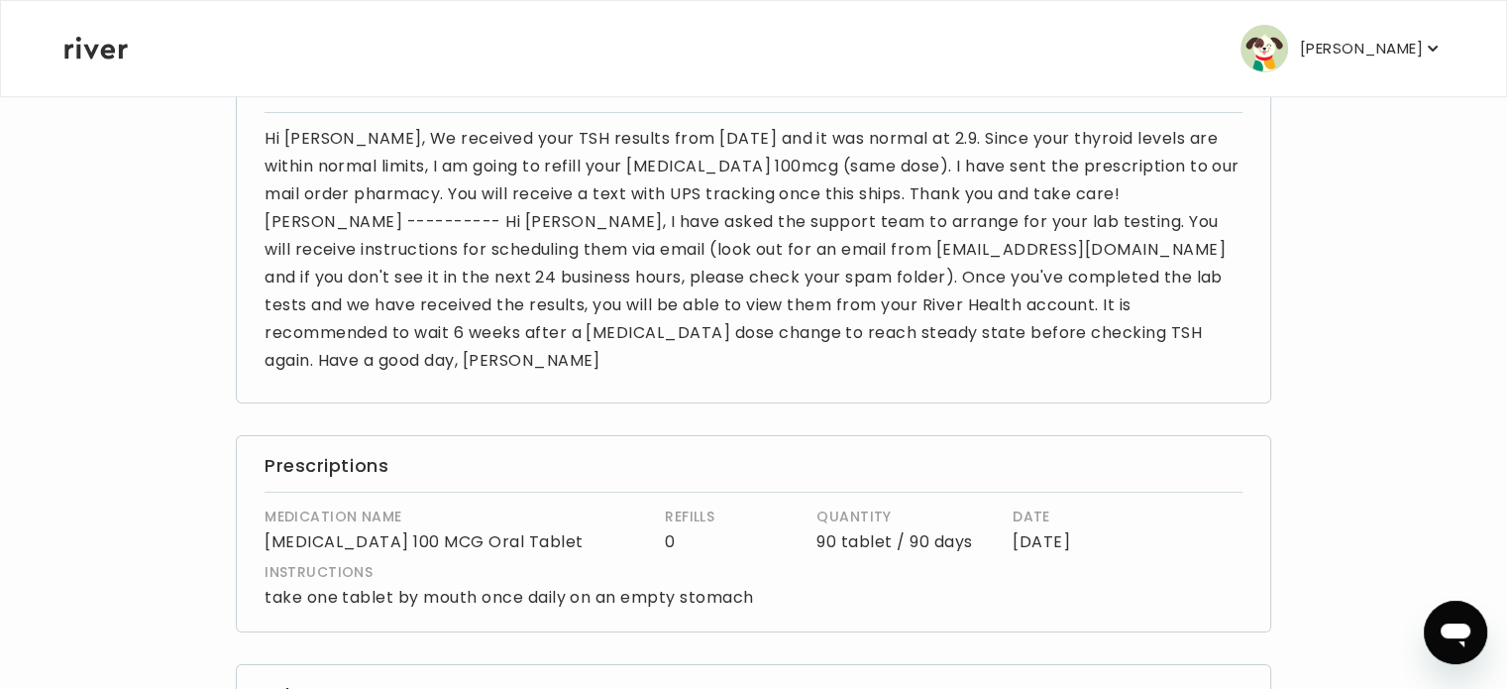
scroll to position [99, 0]
